Goal: Information Seeking & Learning: Learn about a topic

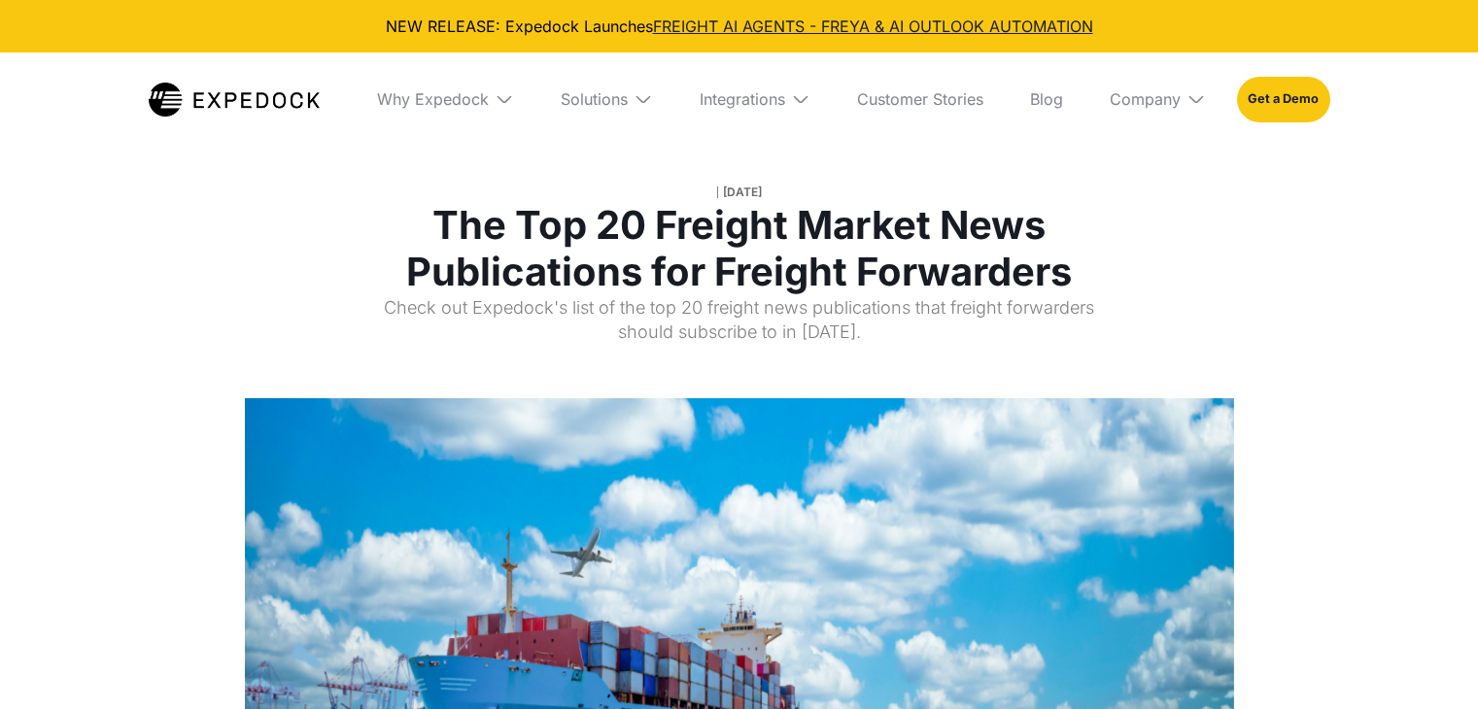
select select
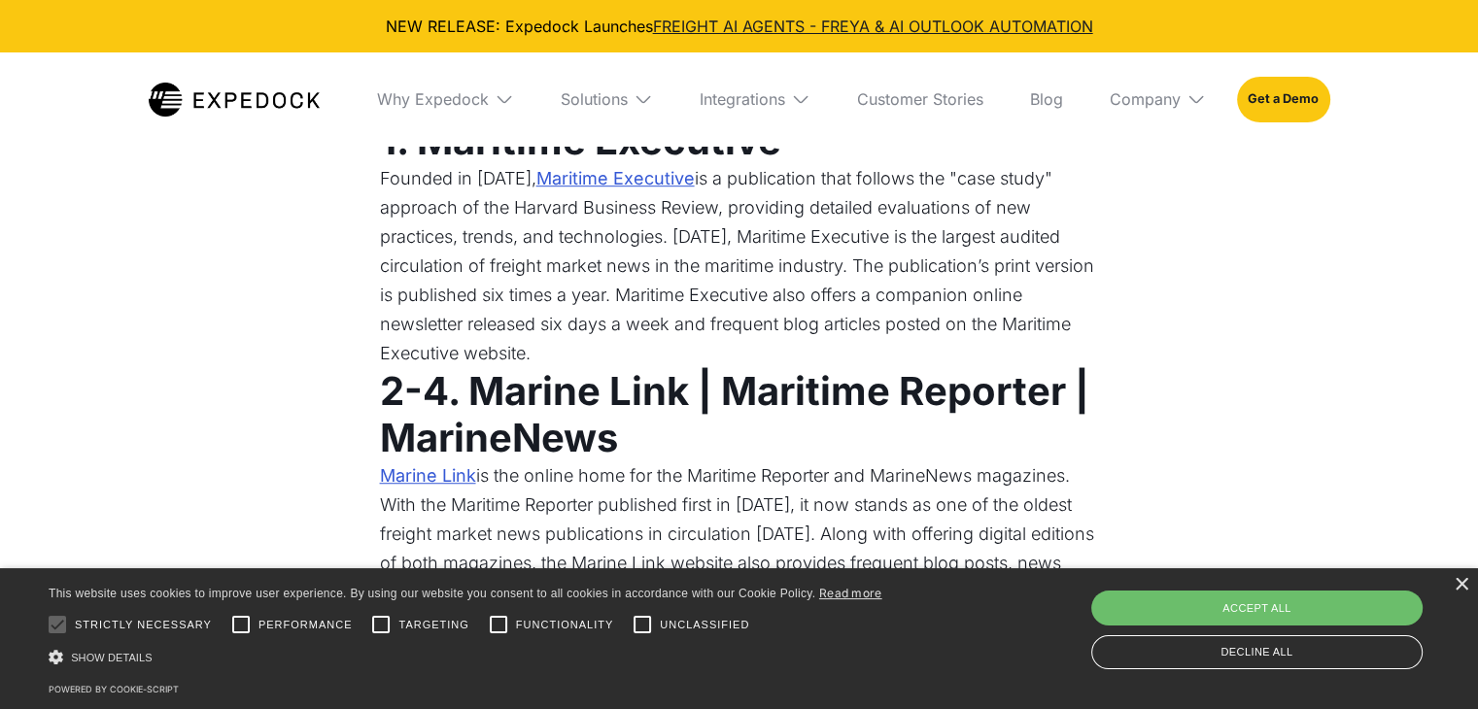
scroll to position [1069, 0]
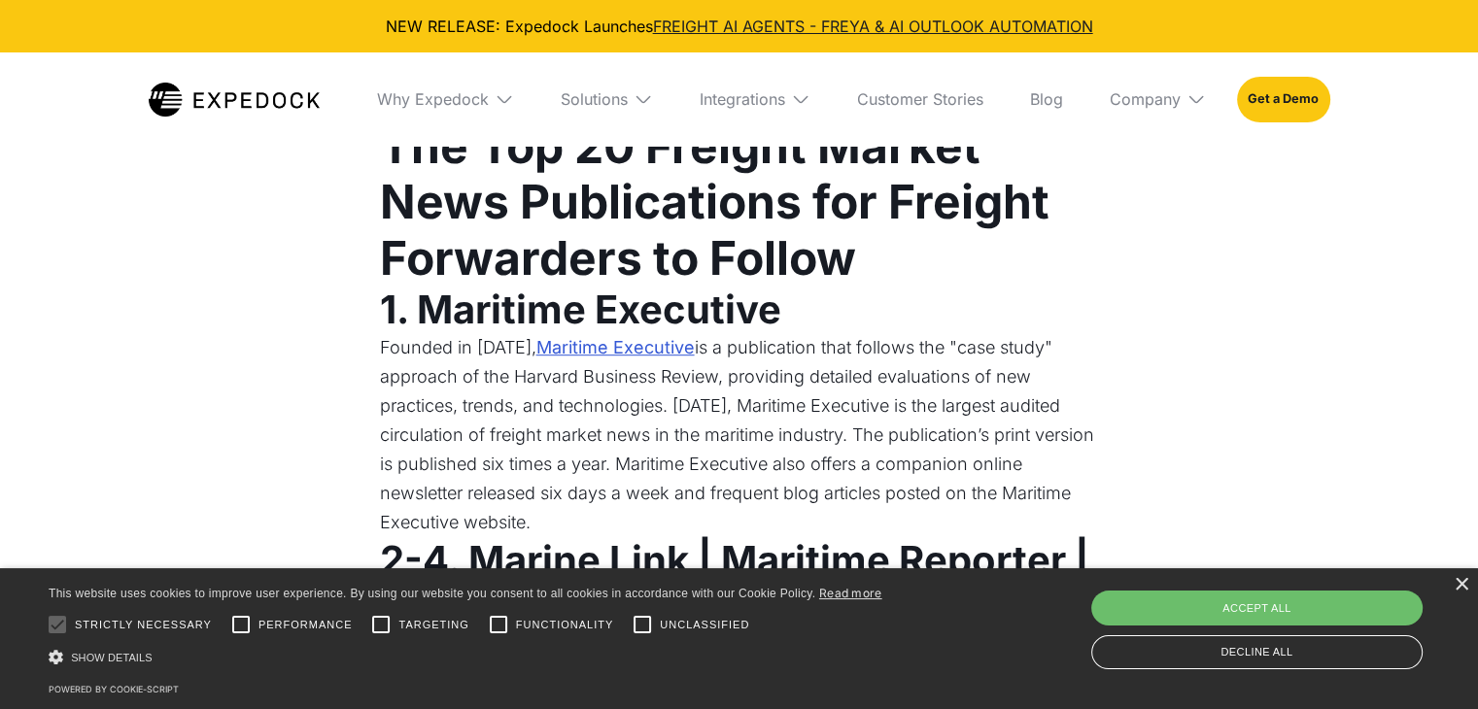
click at [618, 347] on link "Maritime Executive" at bounding box center [615, 347] width 158 height 29
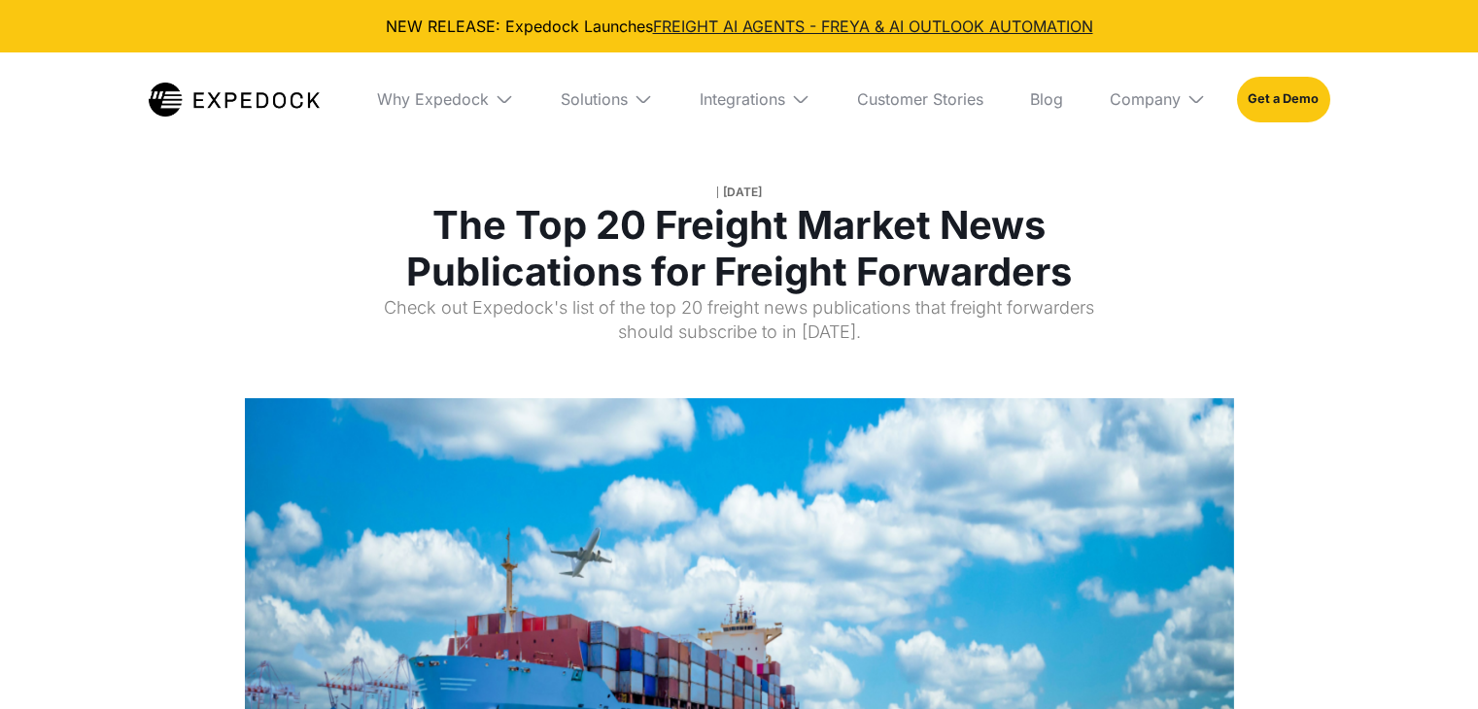
select select
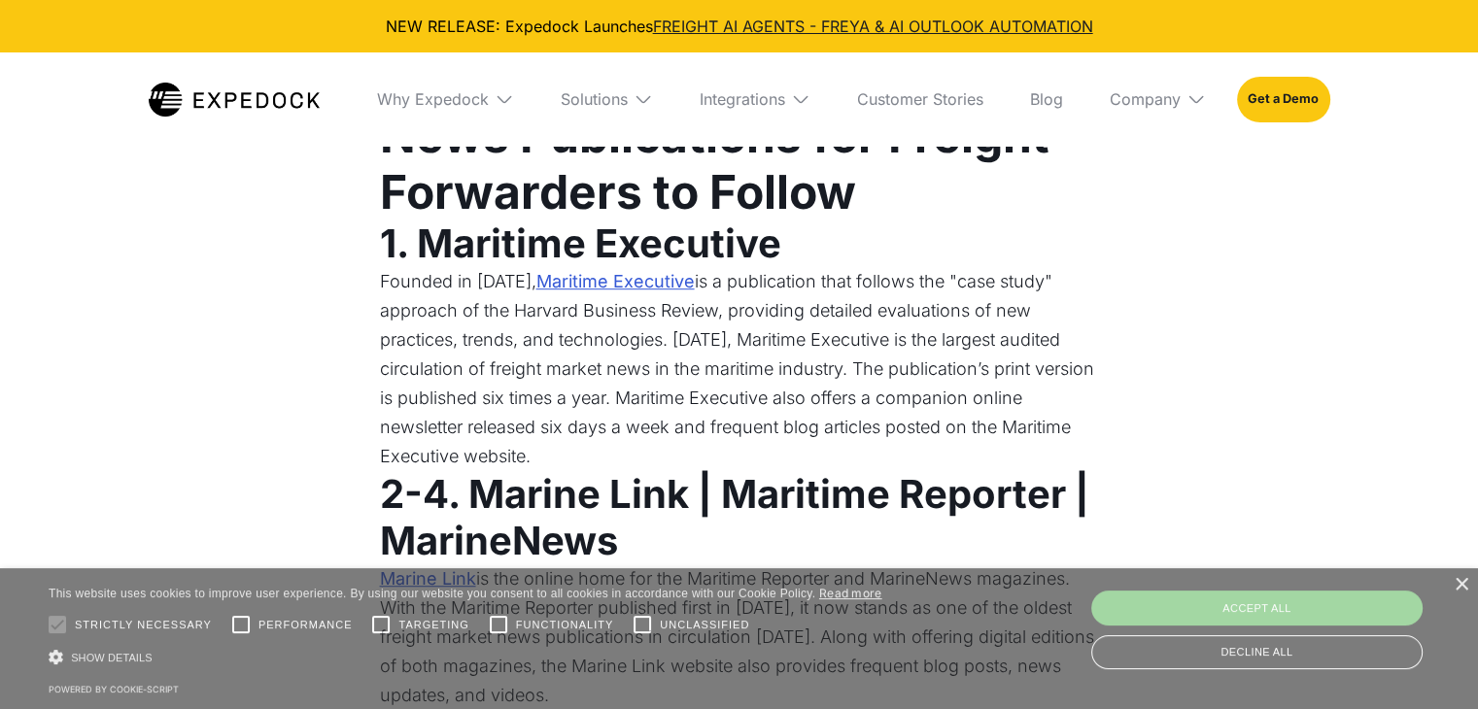
scroll to position [1263, 0]
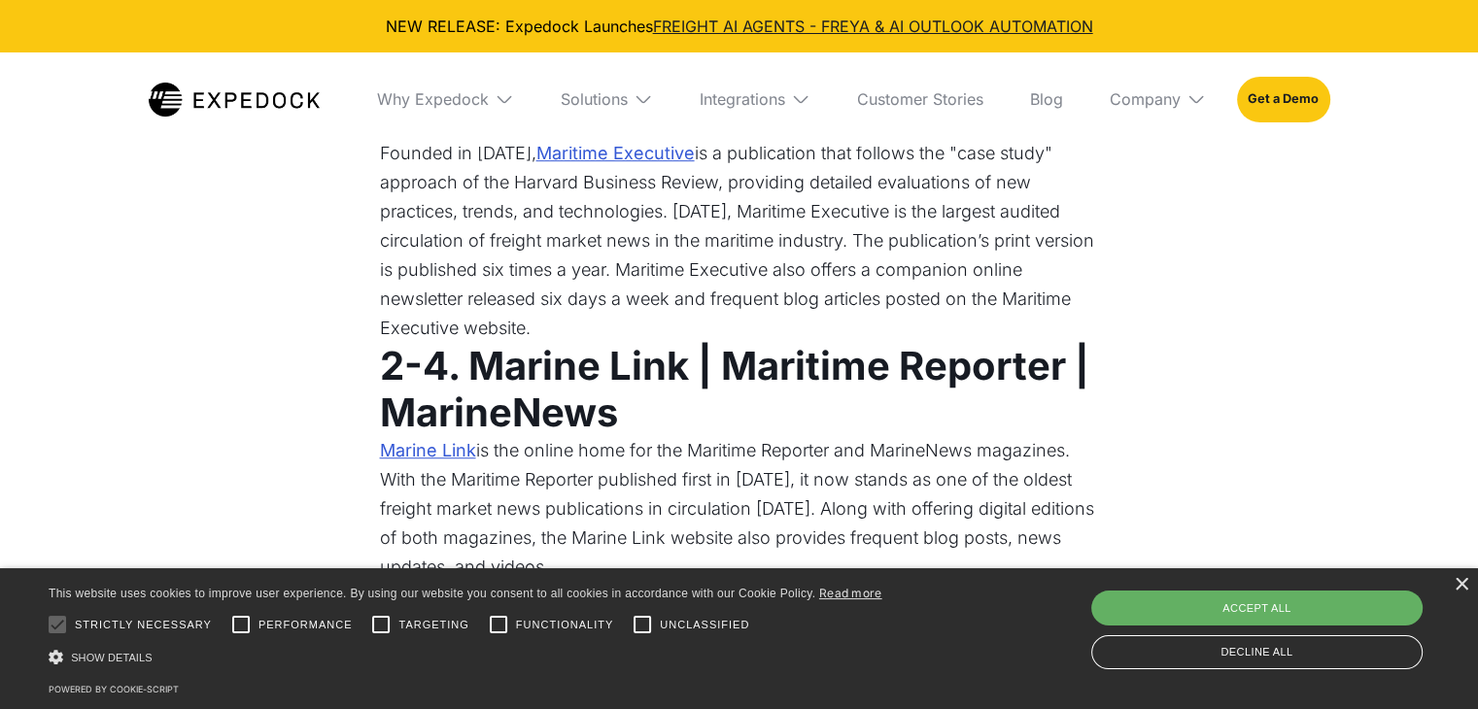
click at [1226, 614] on div "Accept all" at bounding box center [1256, 608] width 331 height 35
checkbox input "true"
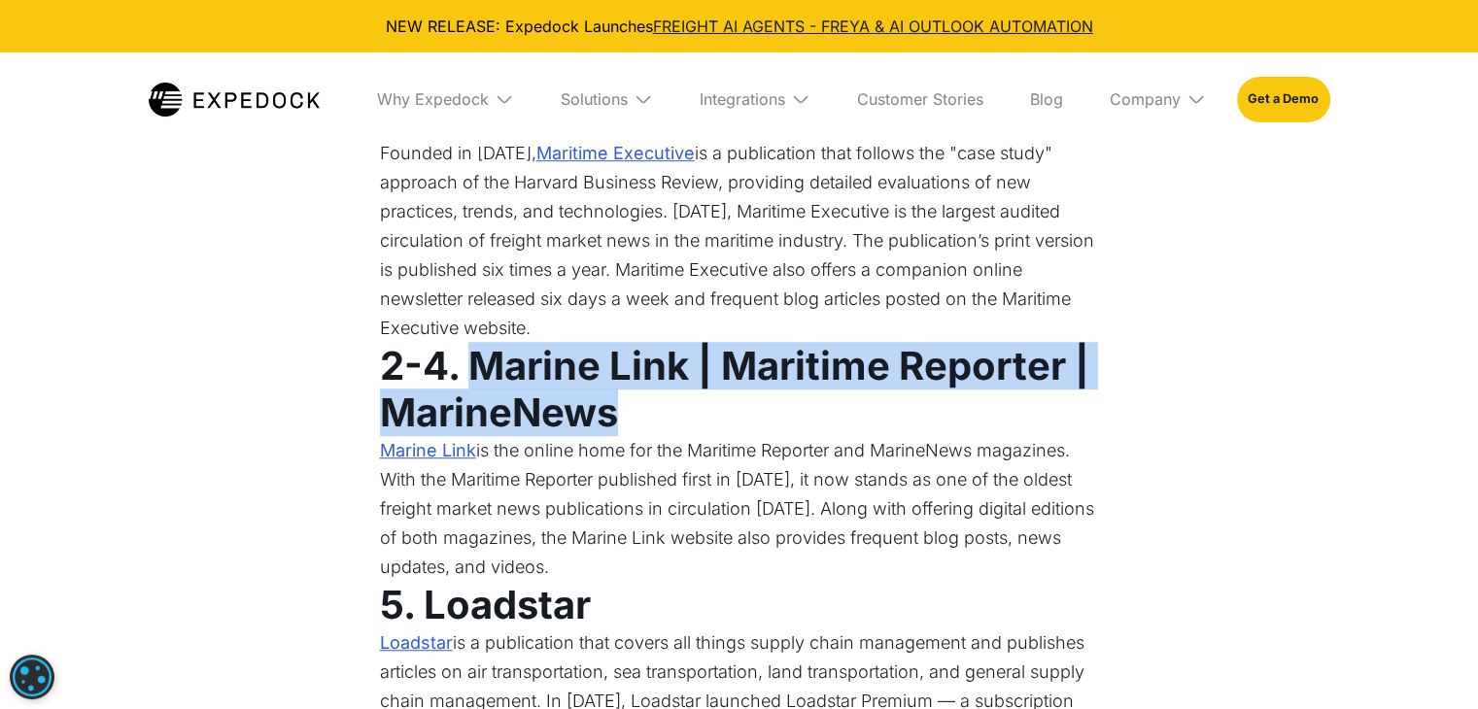
drag, startPoint x: 473, startPoint y: 354, endPoint x: 866, endPoint y: 397, distance: 395.0
click at [866, 397] on h3 "2-4. Marine Link | Maritime Reporter | MarineNews" at bounding box center [739, 389] width 719 height 93
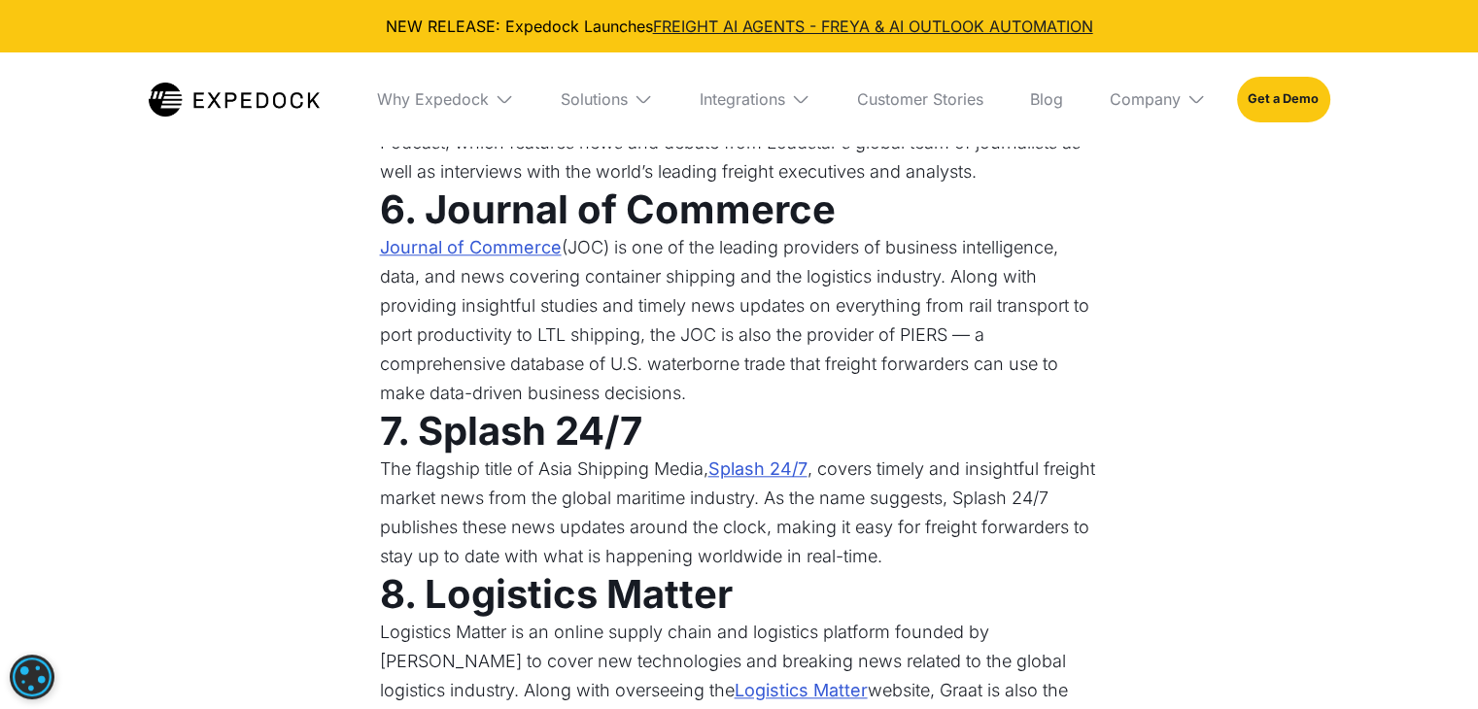
scroll to position [1944, 0]
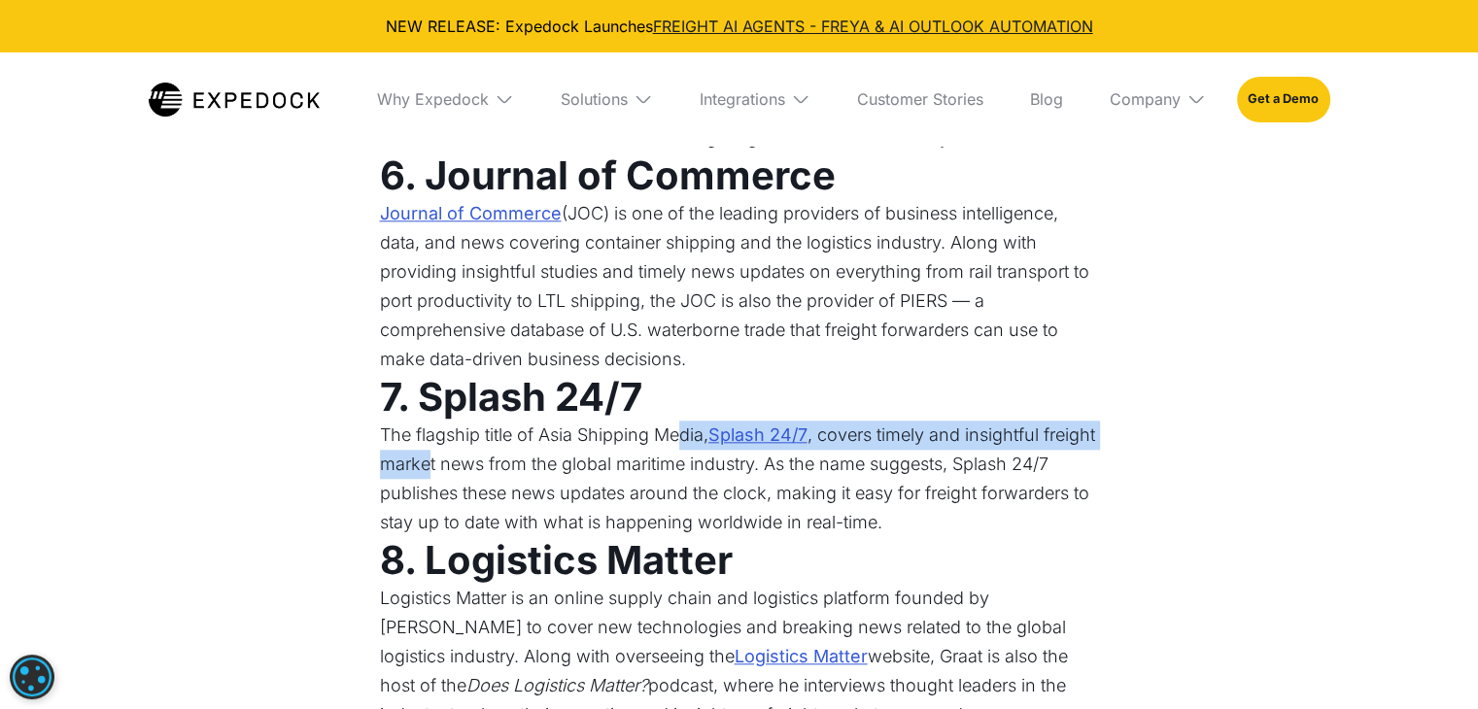
drag, startPoint x: 483, startPoint y: 459, endPoint x: 685, endPoint y: 421, distance: 205.7
click at [685, 421] on p "The flagship title of Asia Shipping Media, Splash 24/7 , covers timely and insi…" at bounding box center [739, 479] width 719 height 117
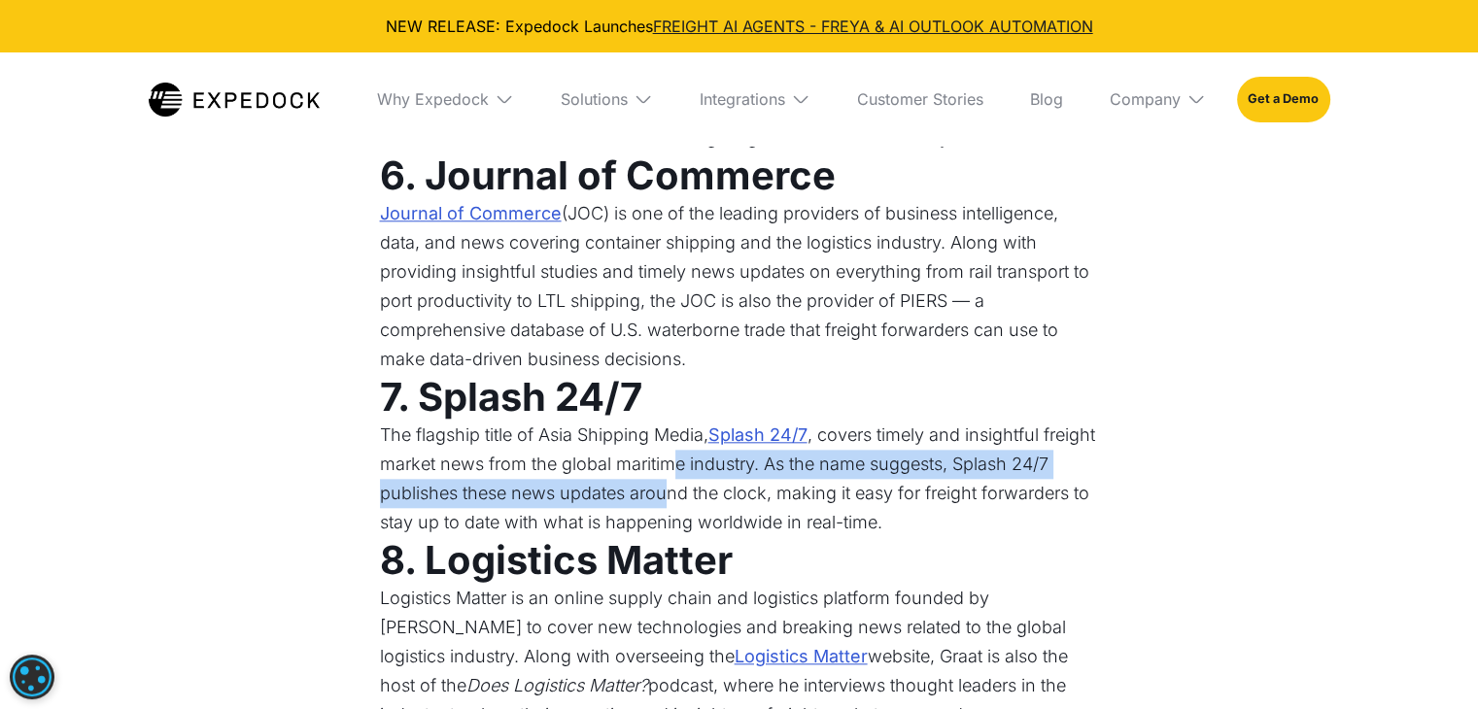
drag, startPoint x: 711, startPoint y: 500, endPoint x: 731, endPoint y: 455, distance: 48.7
click at [731, 455] on p "The flagship title of Asia Shipping Media, Splash 24/7 , covers timely and insi…" at bounding box center [739, 479] width 719 height 117
click at [756, 432] on link "Splash 24/7" at bounding box center [757, 435] width 99 height 29
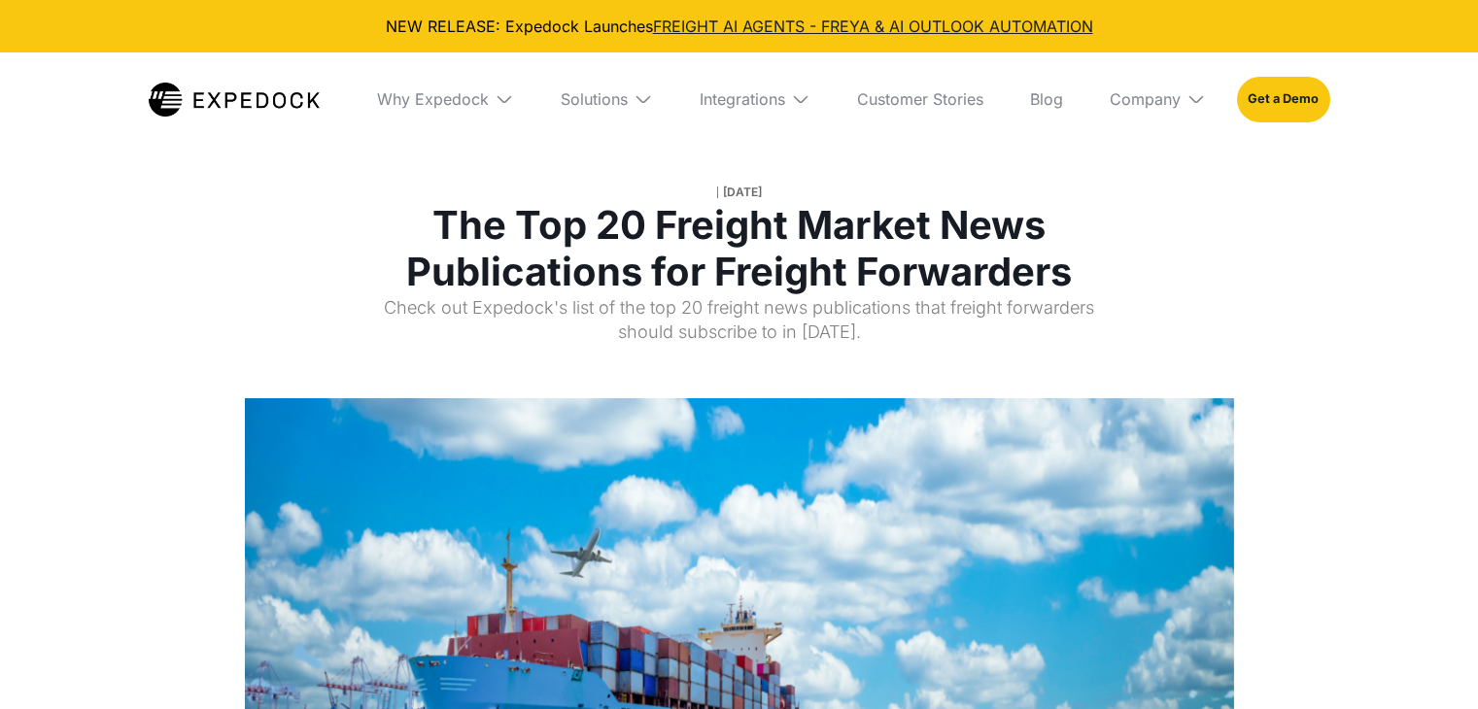
select select
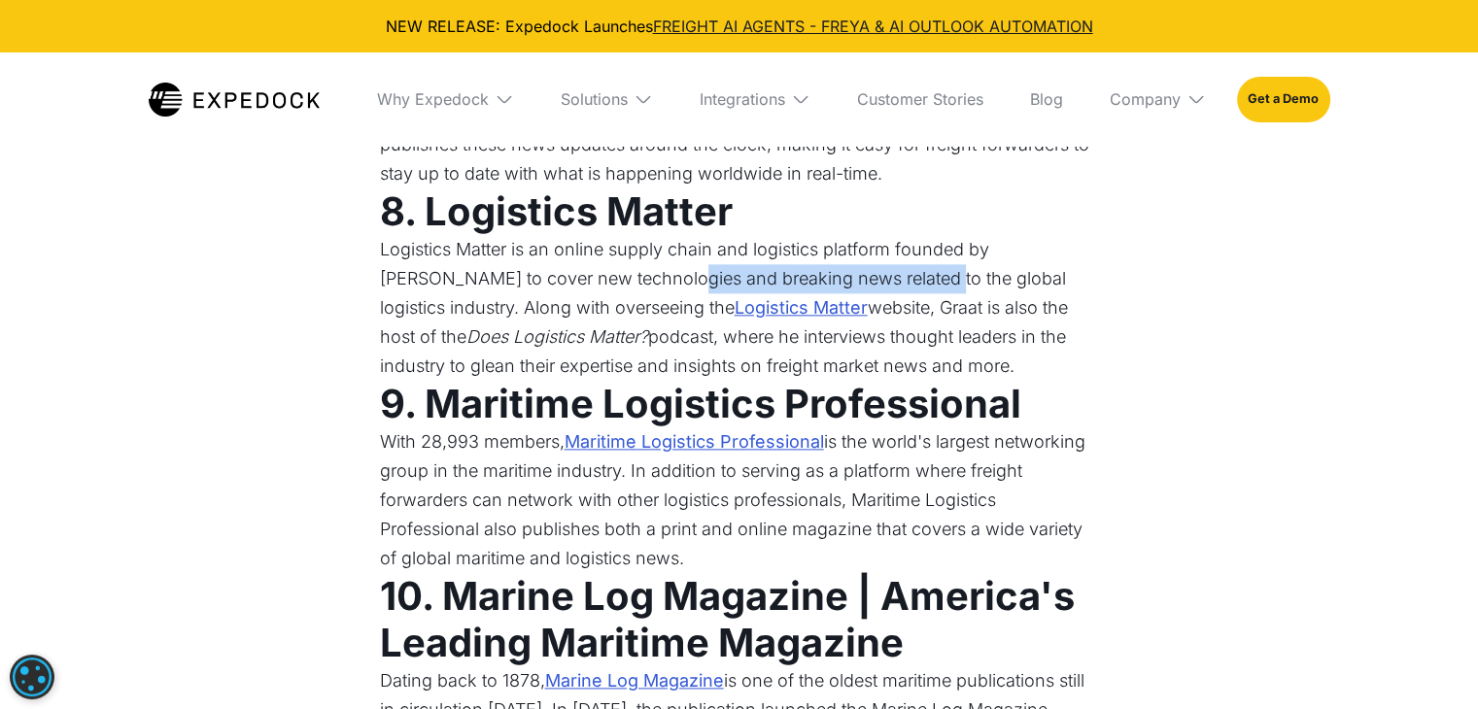
drag, startPoint x: 556, startPoint y: 277, endPoint x: 818, endPoint y: 277, distance: 262.4
click at [818, 277] on p "Logistics Matter is an online supply chain and logistics platform founded by [P…" at bounding box center [739, 308] width 719 height 146
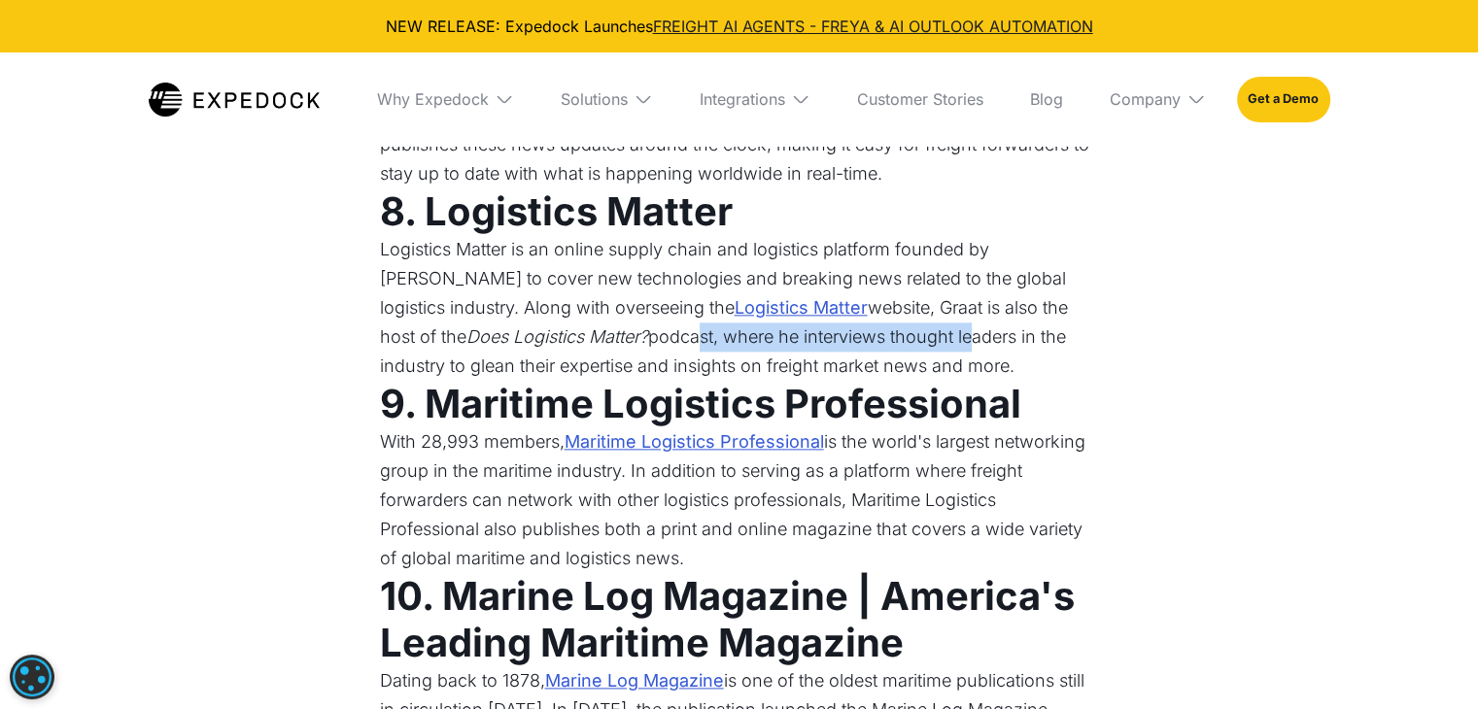
drag, startPoint x: 851, startPoint y: 323, endPoint x: 571, endPoint y: 335, distance: 280.2
click at [571, 335] on p "Logistics Matter is an online supply chain and logistics platform founded by [P…" at bounding box center [739, 308] width 719 height 146
click at [735, 308] on link "Logistics Matter" at bounding box center [801, 307] width 133 height 29
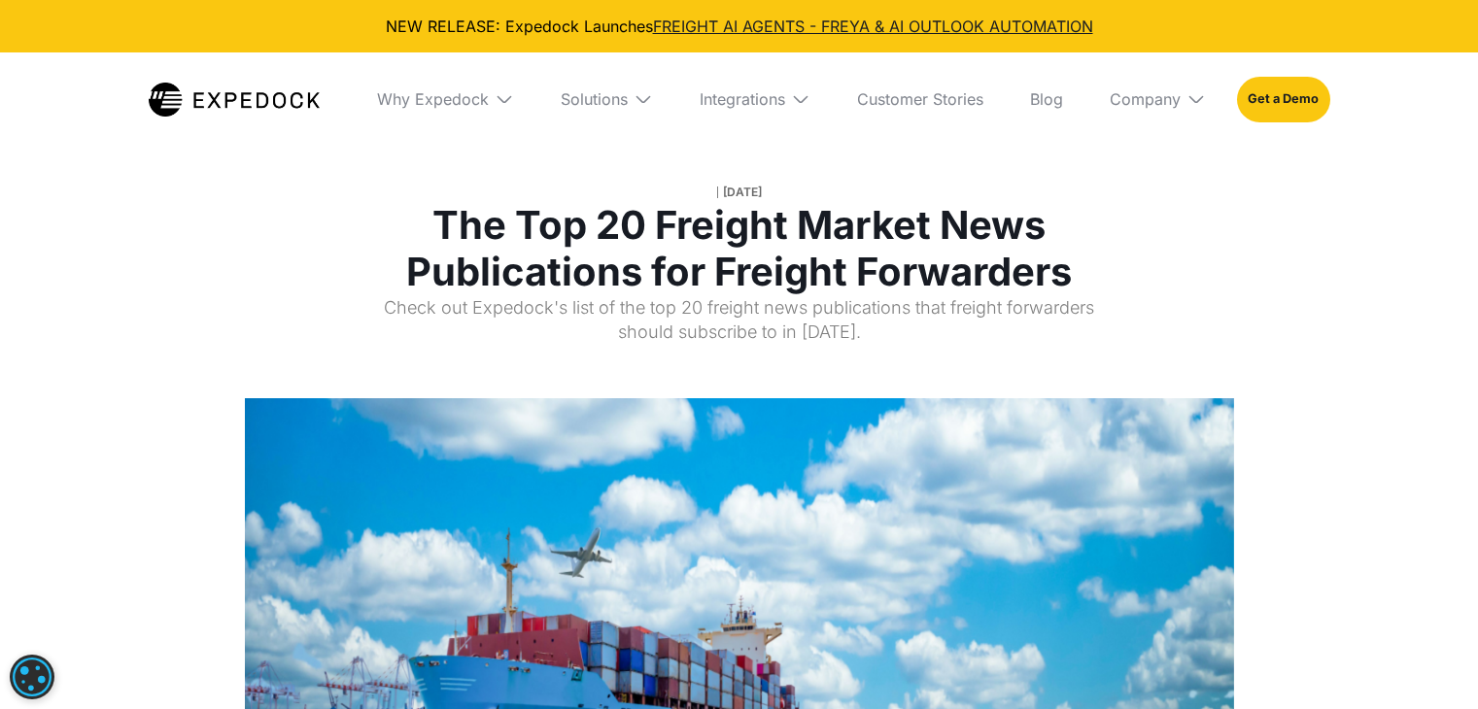
select select
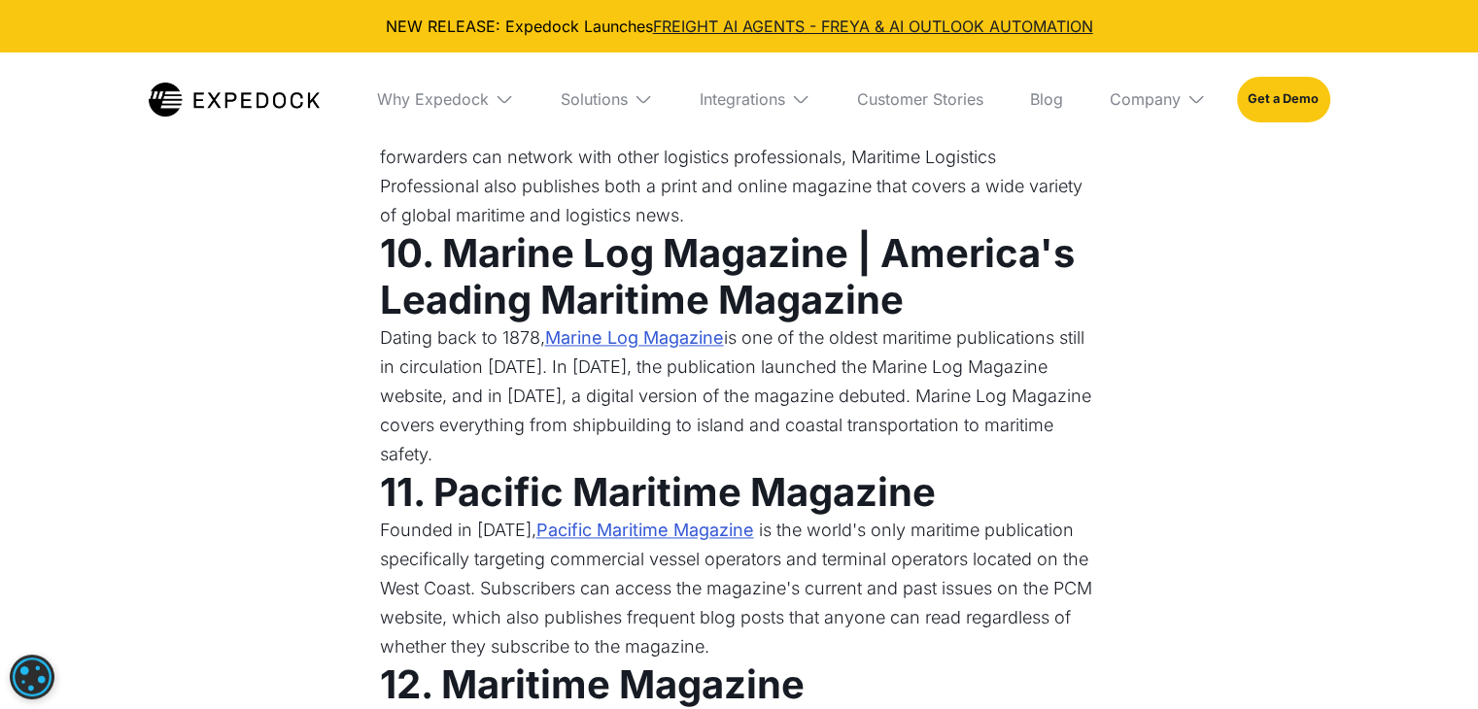
scroll to position [2640, 0]
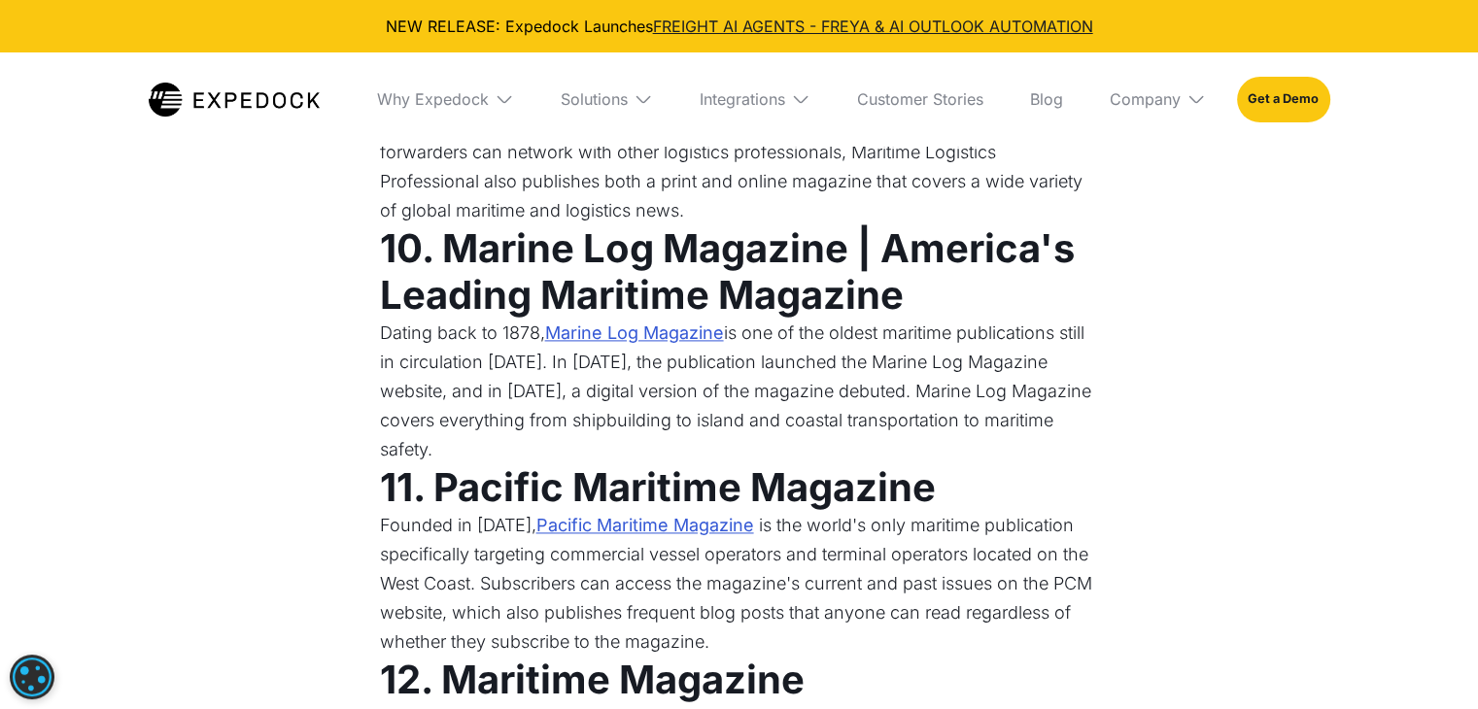
click at [604, 339] on link "Marine Log Magazine" at bounding box center [634, 333] width 179 height 29
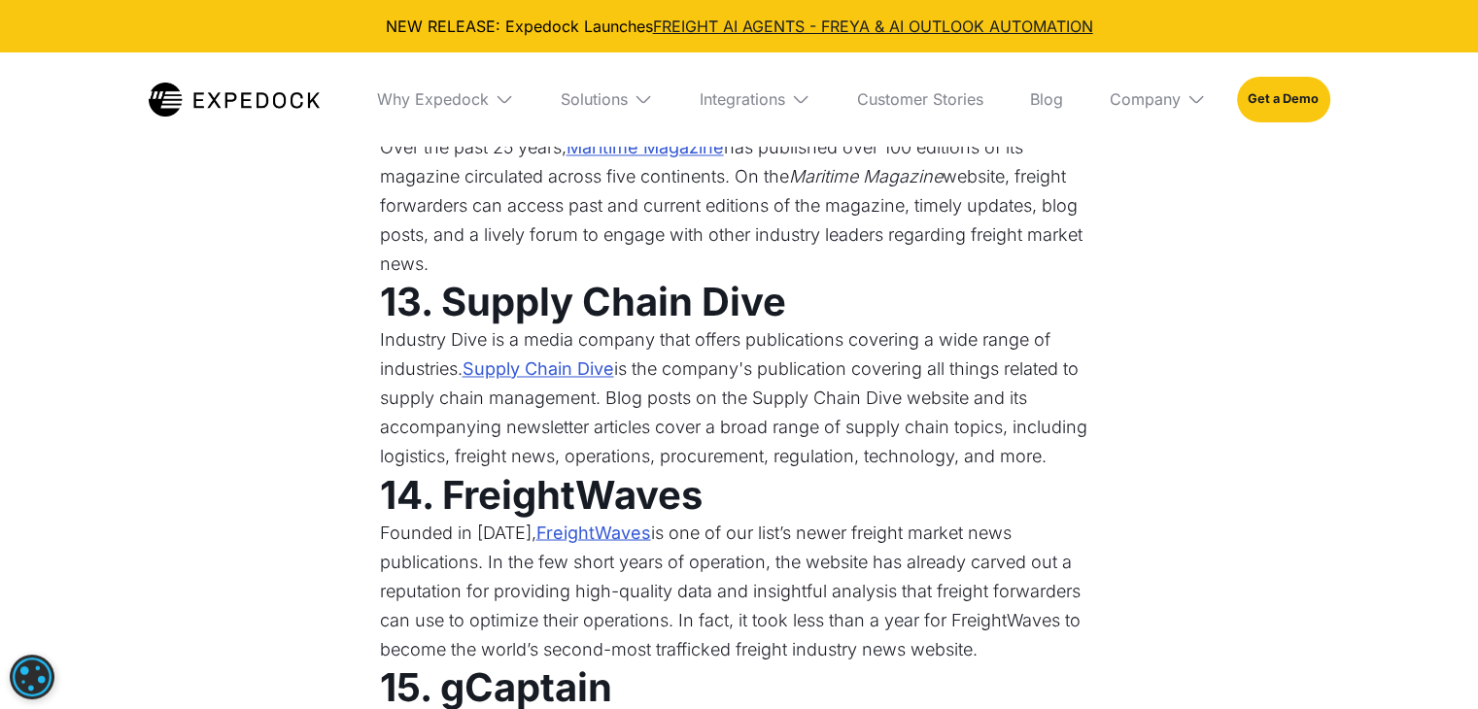
scroll to position [3223, 0]
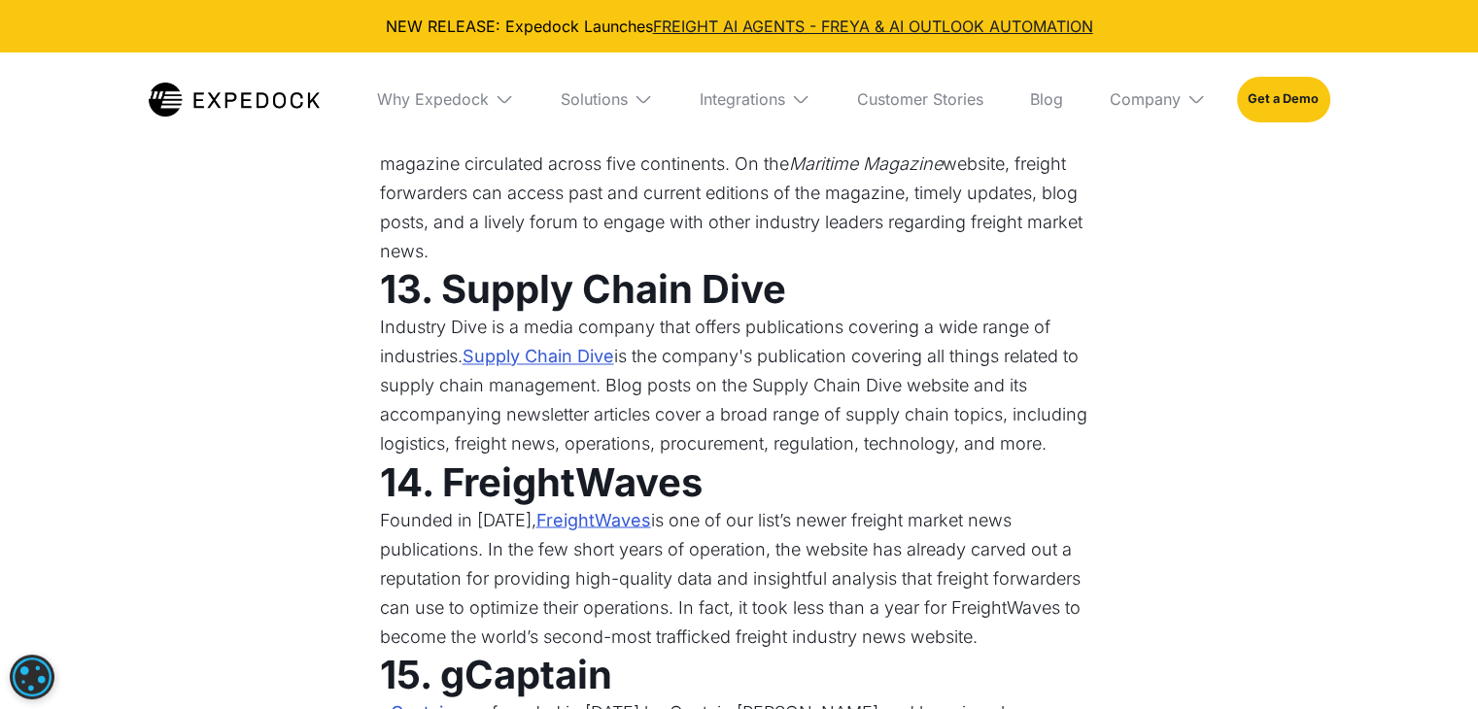
click at [552, 342] on link "Supply Chain Dive" at bounding box center [539, 356] width 152 height 29
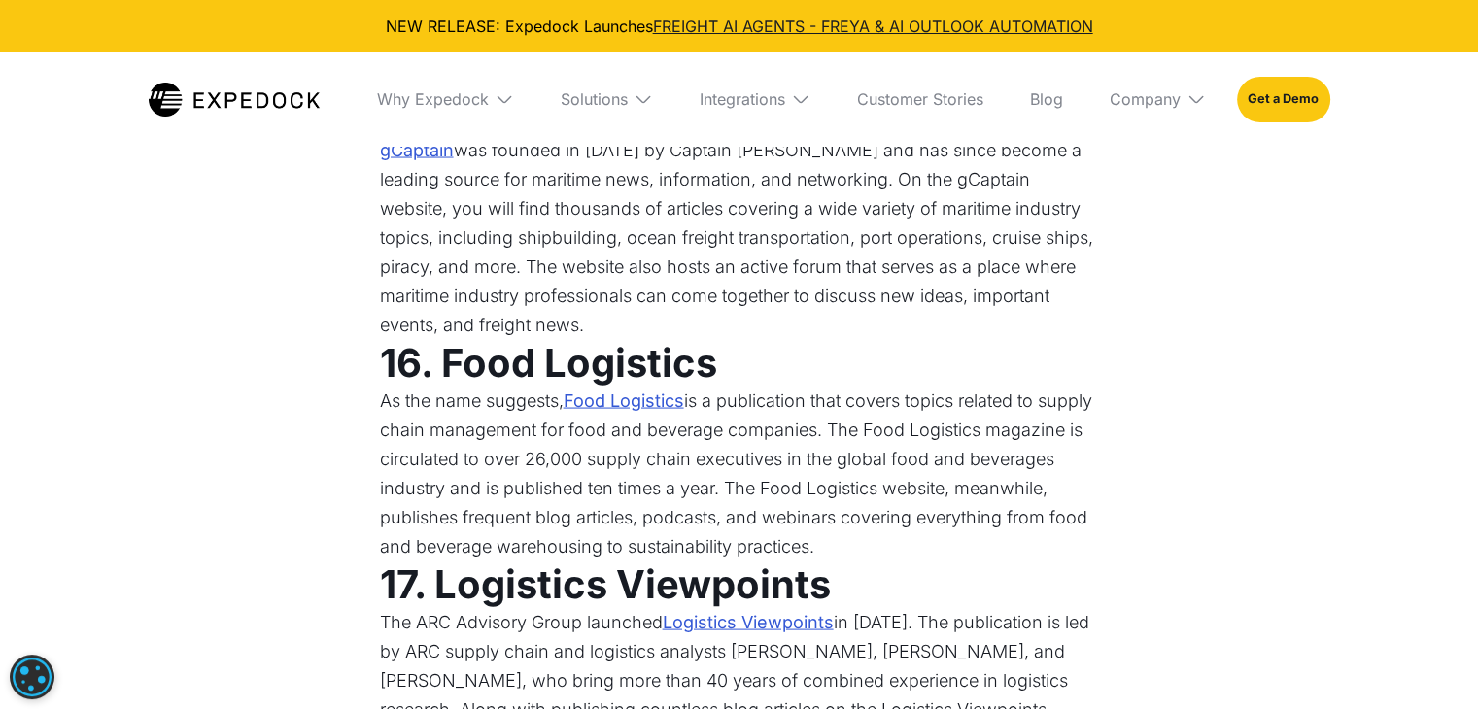
scroll to position [3904, 0]
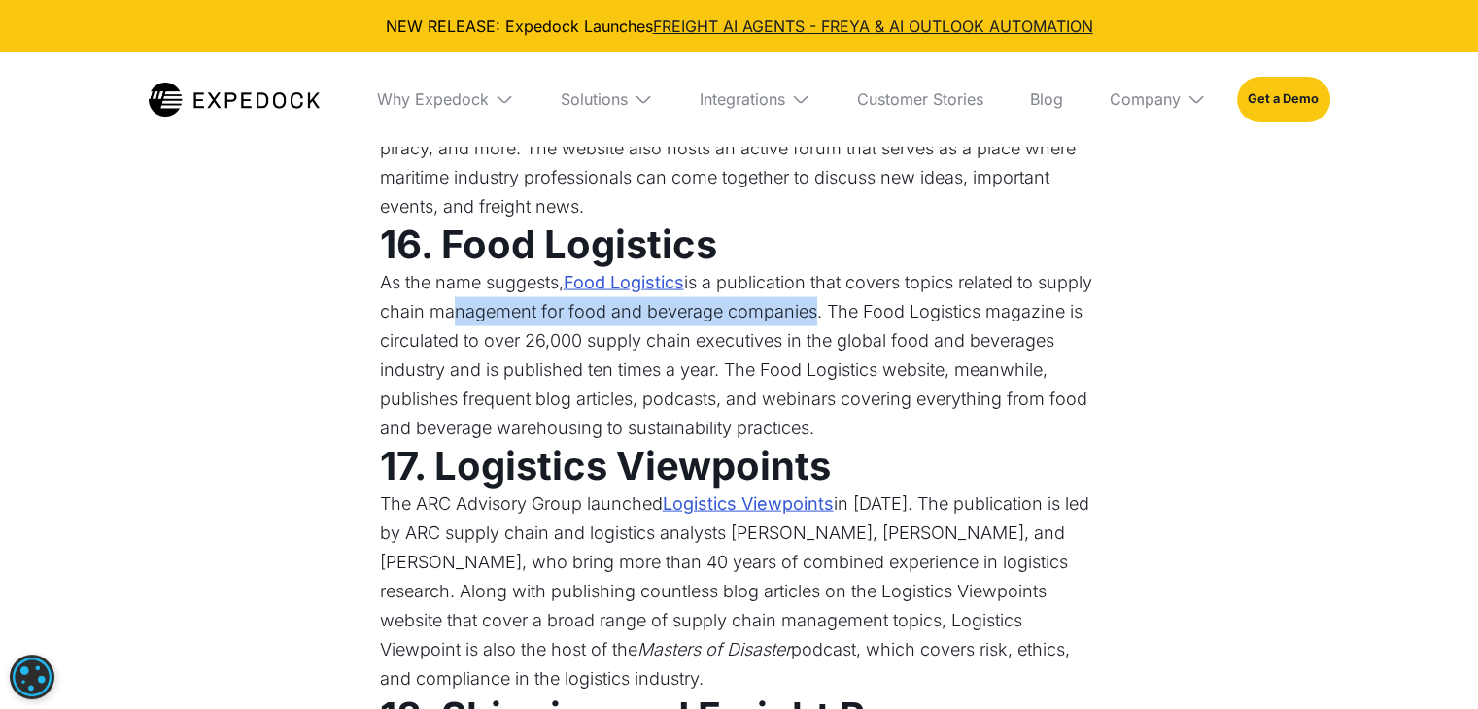
drag, startPoint x: 503, startPoint y: 285, endPoint x: 867, endPoint y: 295, distance: 363.6
click at [867, 295] on p "As the name suggests, Food Logistics is a publication that covers topics relate…" at bounding box center [739, 355] width 719 height 175
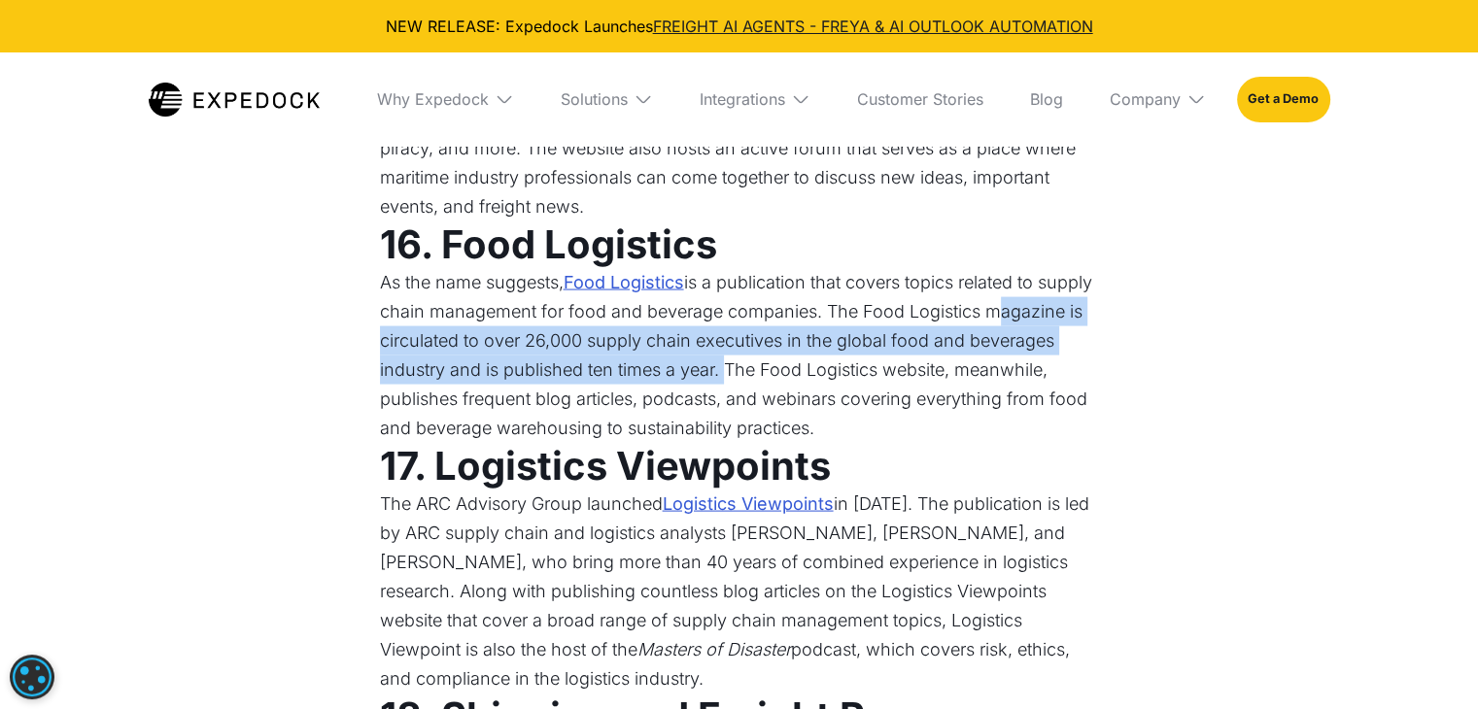
drag, startPoint x: 820, startPoint y: 329, endPoint x: 390, endPoint y: 312, distance: 430.9
click at [390, 312] on p "As the name suggests, Food Logistics is a publication that covers topics relate…" at bounding box center [739, 355] width 719 height 175
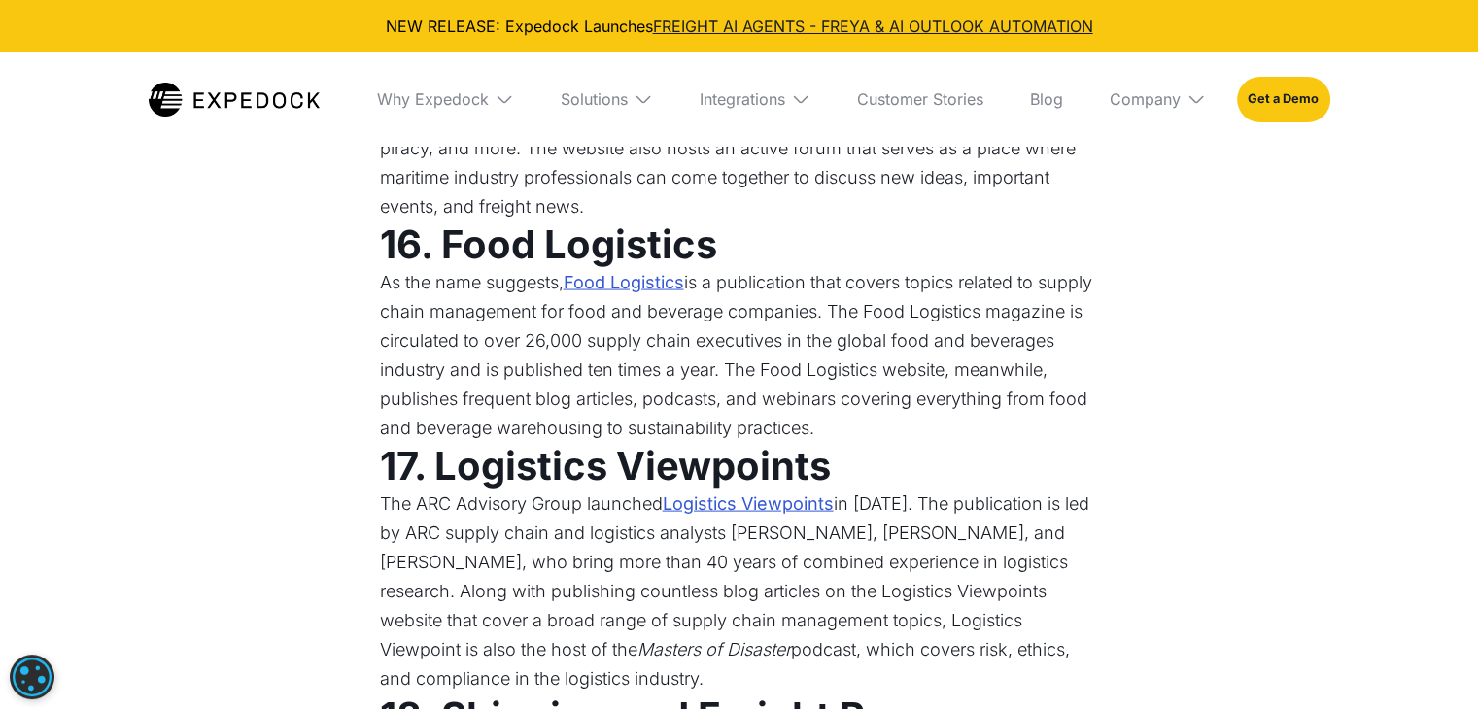
click at [742, 362] on p "As the name suggests, Food Logistics is a publication that covers topics relate…" at bounding box center [739, 355] width 719 height 175
click at [622, 268] on link "Food Logistics" at bounding box center [624, 282] width 121 height 29
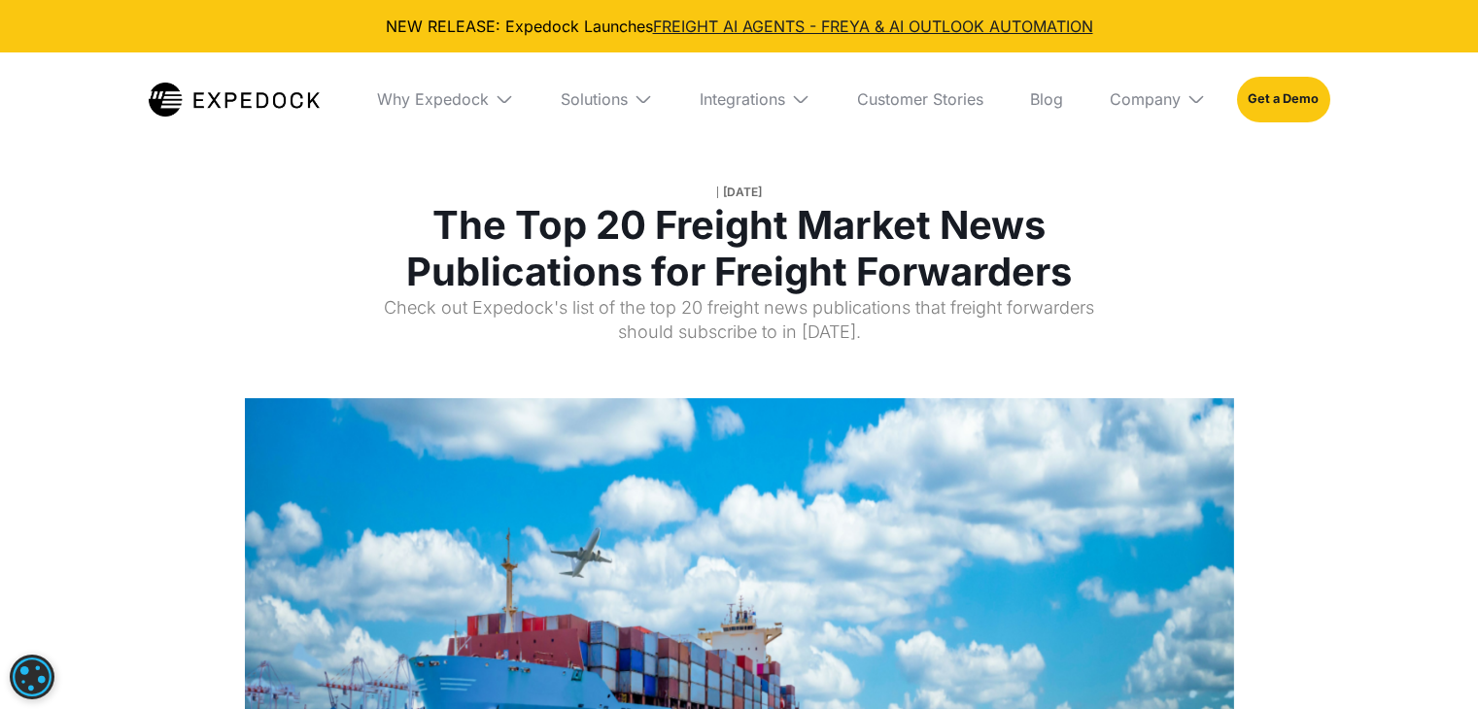
select select
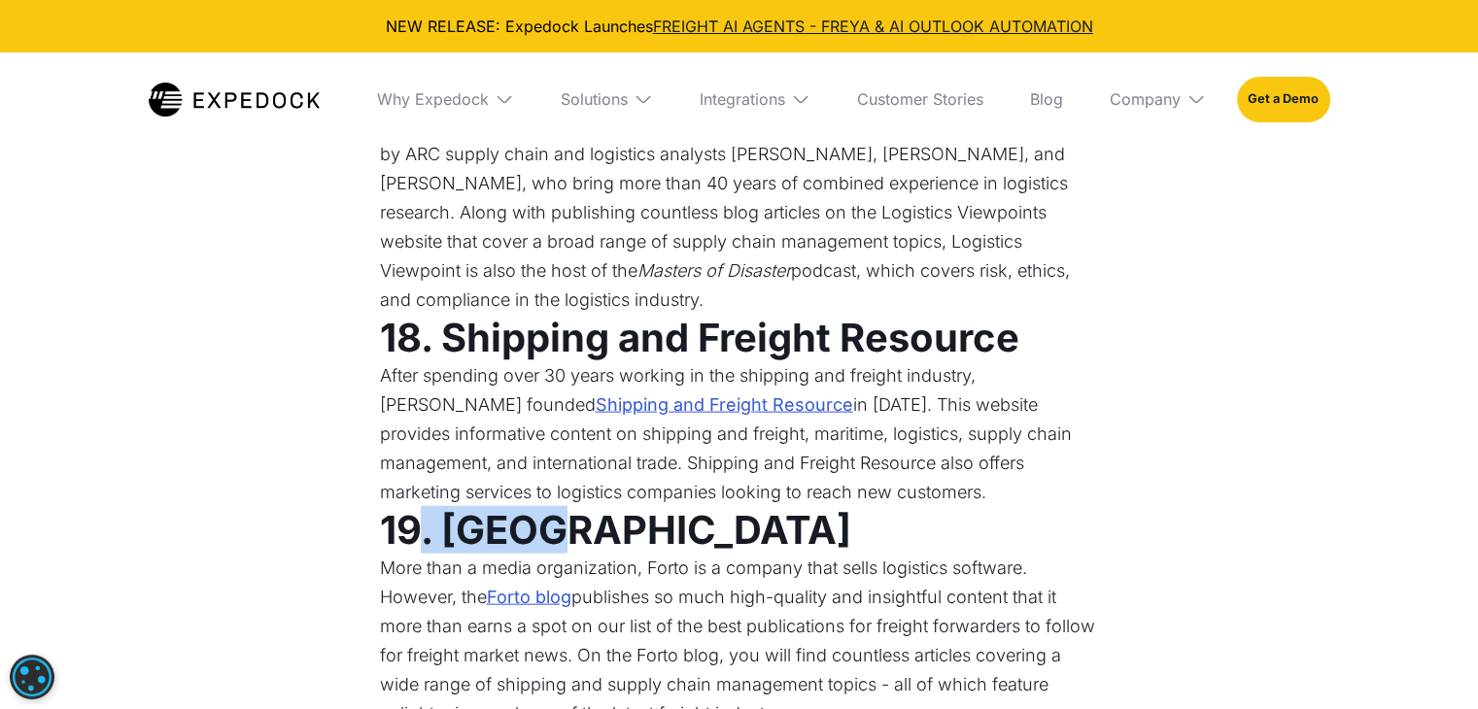
drag, startPoint x: 564, startPoint y: 510, endPoint x: 422, endPoint y: 483, distance: 144.5
click at [422, 507] on h3 "19. [GEOGRAPHIC_DATA]" at bounding box center [739, 530] width 719 height 47
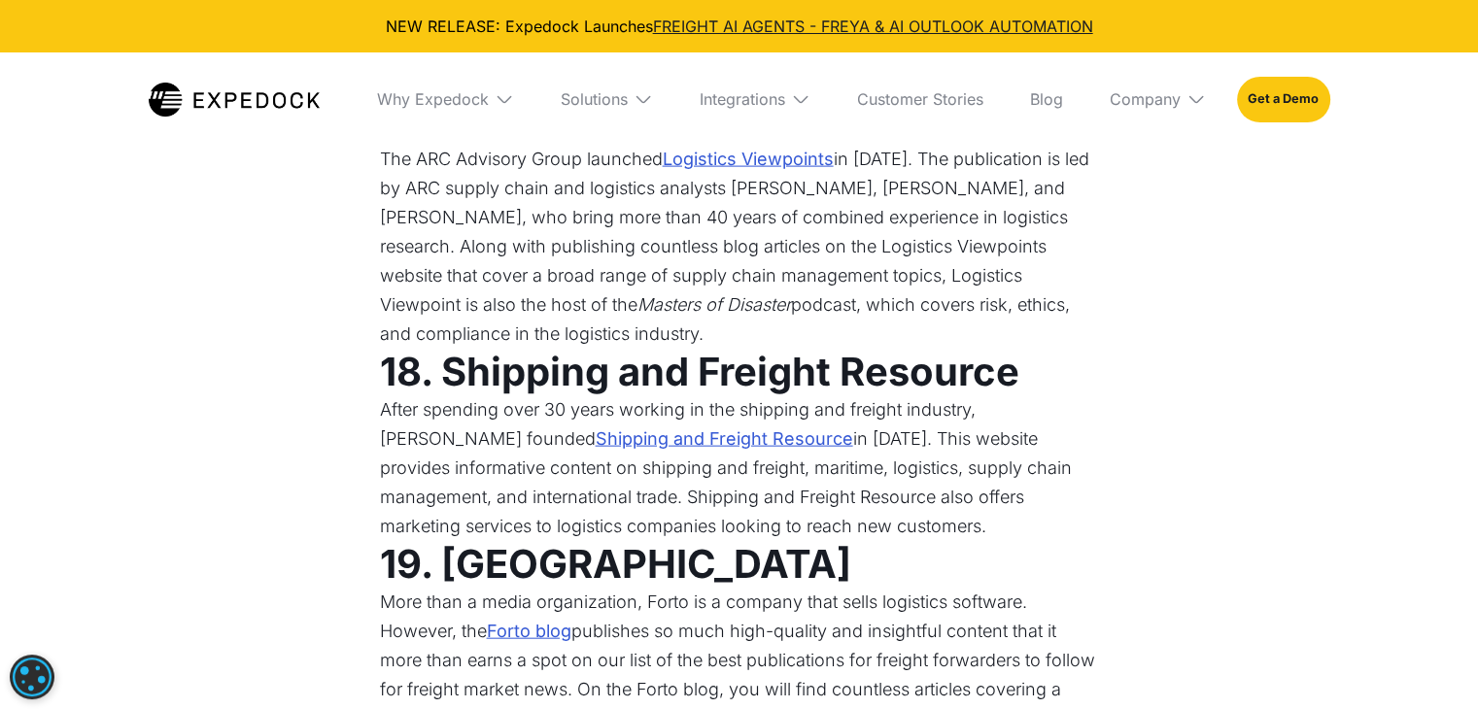
scroll to position [4283, 0]
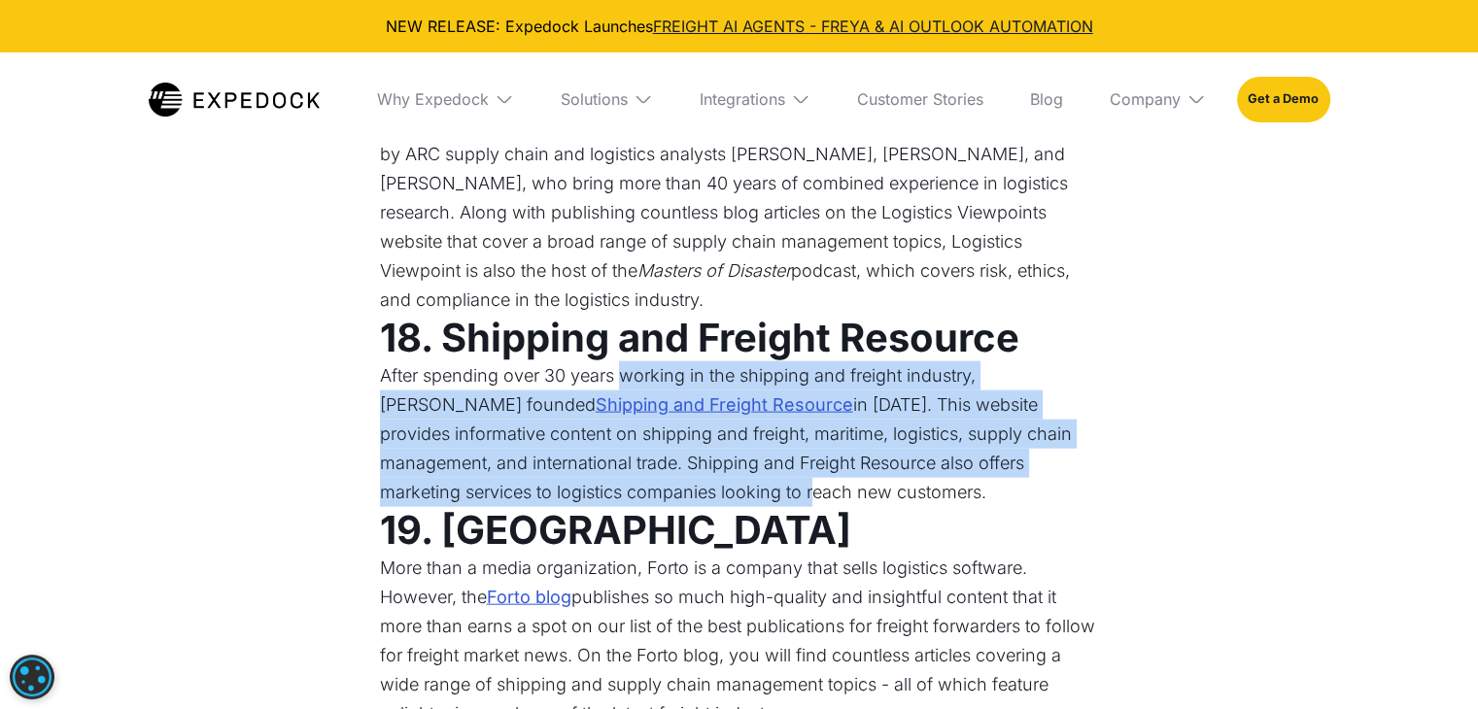
drag, startPoint x: 623, startPoint y: 346, endPoint x: 823, endPoint y: 455, distance: 227.9
click at [823, 455] on p "After spending over 30 years working in the shipping and freight industry, [PER…" at bounding box center [739, 435] width 719 height 146
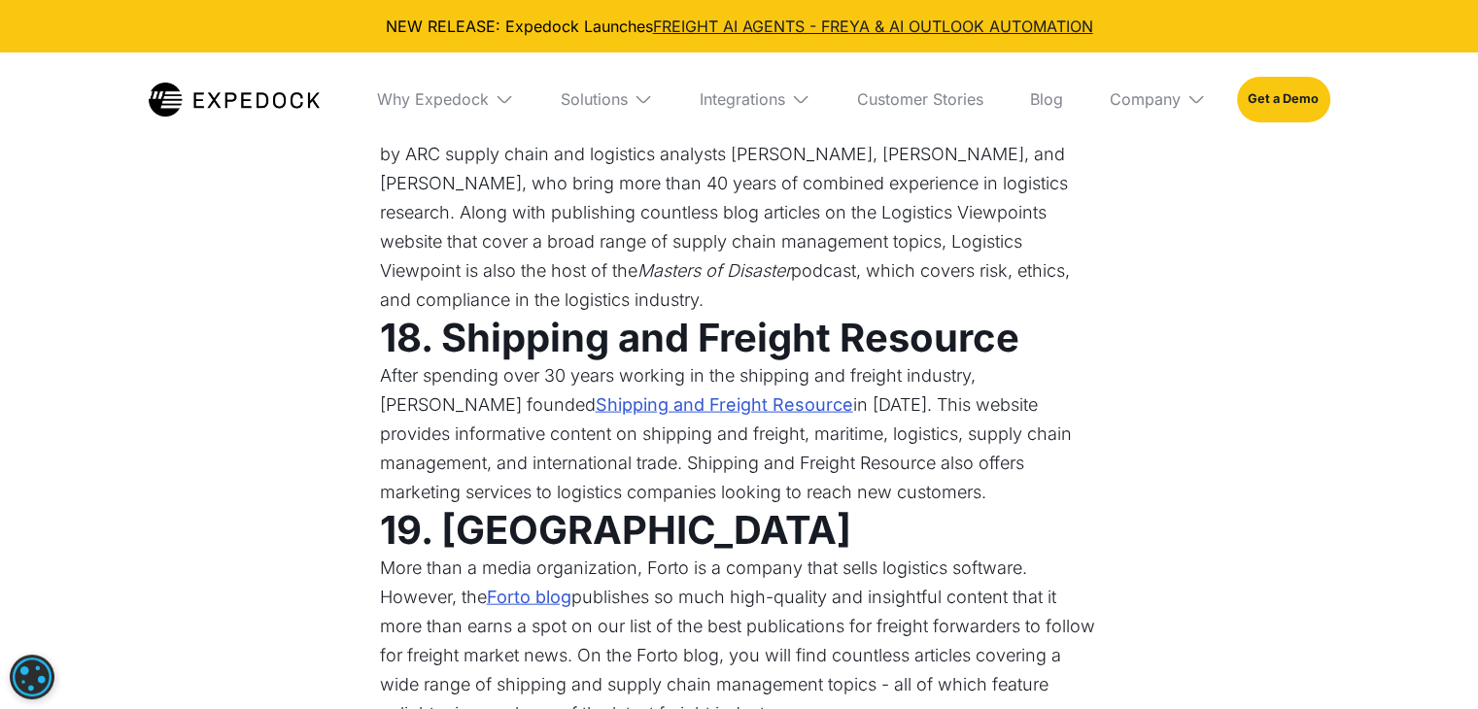
click at [695, 391] on link "Shipping and Freight Resource" at bounding box center [725, 405] width 258 height 29
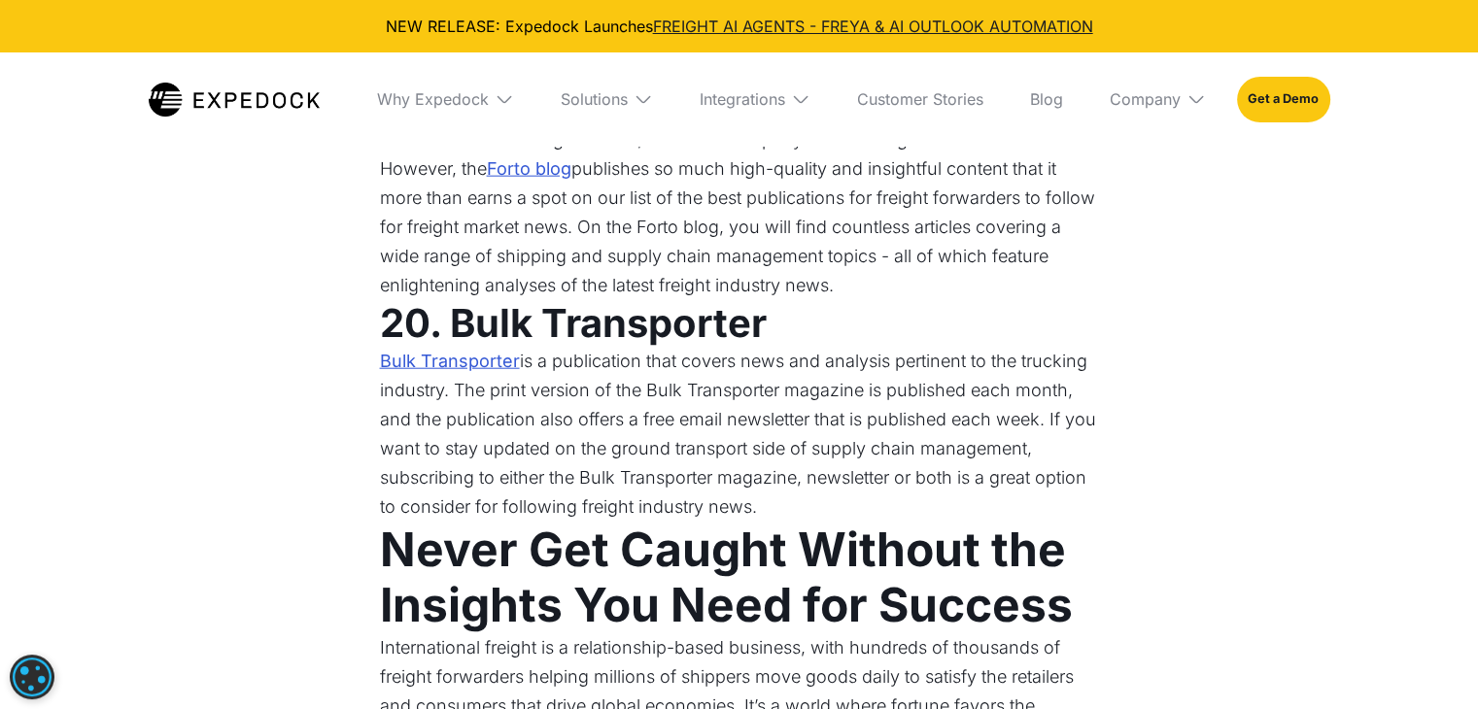
scroll to position [4477, 0]
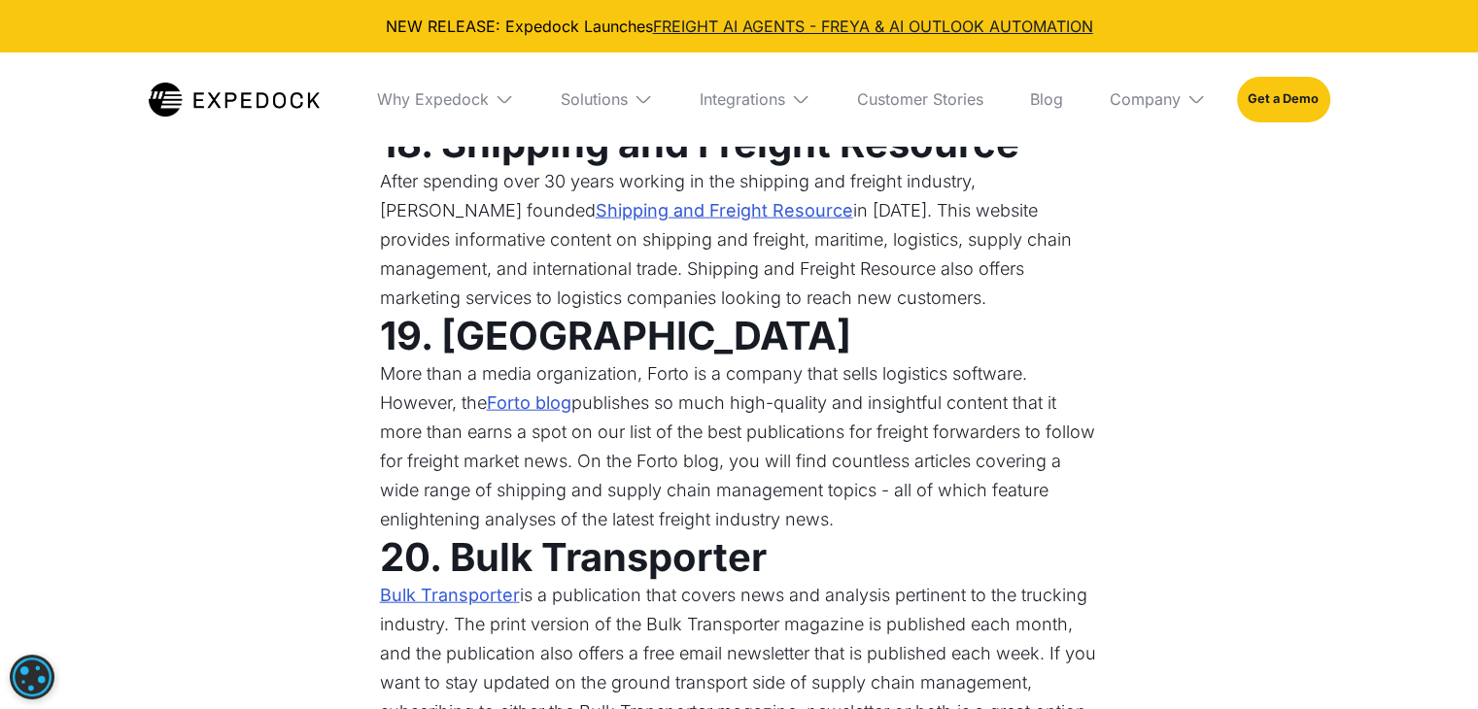
click at [470, 581] on link "Bulk Transporter" at bounding box center [450, 595] width 140 height 29
